Goal: Check status: Check status

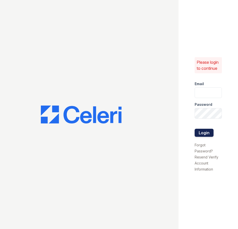
type input "[EMAIL_ADDRESS][DOMAIN_NAME]"
click at [205, 131] on button "Login" at bounding box center [204, 133] width 19 height 8
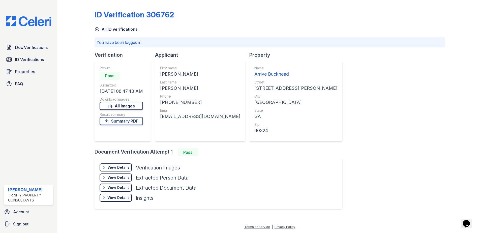
click at [132, 104] on link "All Images" at bounding box center [121, 106] width 43 height 8
click at [33, 51] on link "Doc Verifications" at bounding box center [28, 47] width 49 height 10
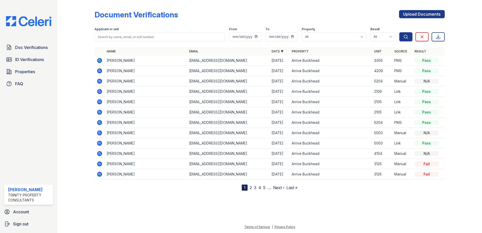
click at [98, 72] on icon at bounding box center [99, 70] width 5 height 5
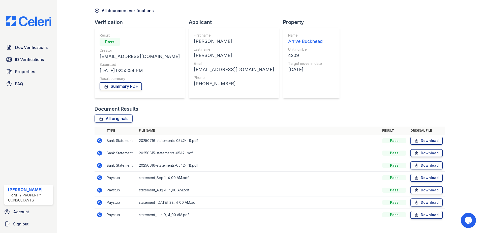
scroll to position [29, 0]
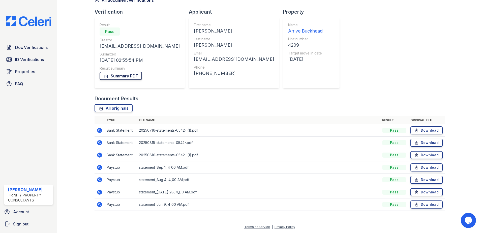
click at [124, 74] on link "Summary PDF" at bounding box center [121, 76] width 42 height 8
